Goal: Navigation & Orientation: Find specific page/section

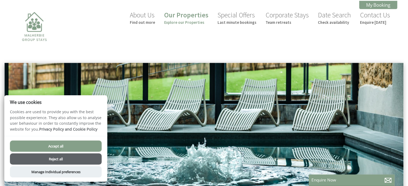
click at [52, 160] on button "Reject all" at bounding box center [56, 159] width 92 height 11
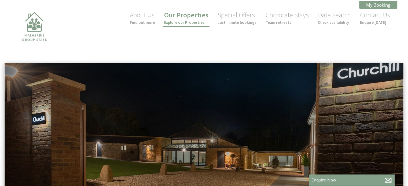
click at [183, 21] on small "Explore our Properties" at bounding box center [186, 22] width 44 height 5
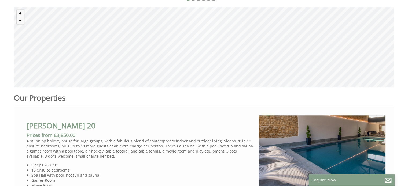
scroll to position [214, 0]
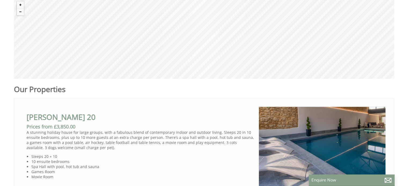
click at [203, 42] on div "© MapTiler © OpenStreetMap contributors" at bounding box center [204, 38] width 380 height 80
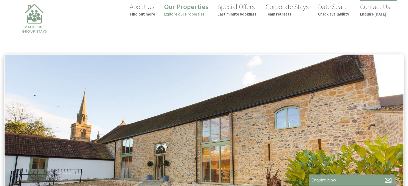
scroll to position [0, 0]
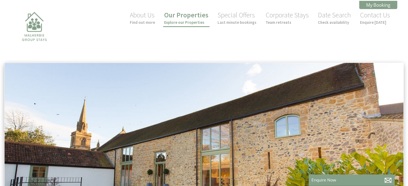
click at [188, 23] on small "Explore our Properties" at bounding box center [186, 22] width 44 height 5
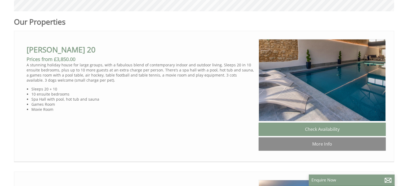
scroll to position [295, 0]
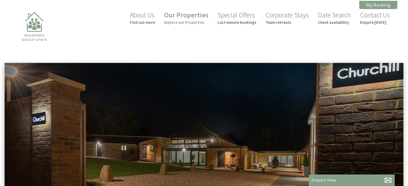
scroll to position [0, 5]
